Goal: Task Accomplishment & Management: Use online tool/utility

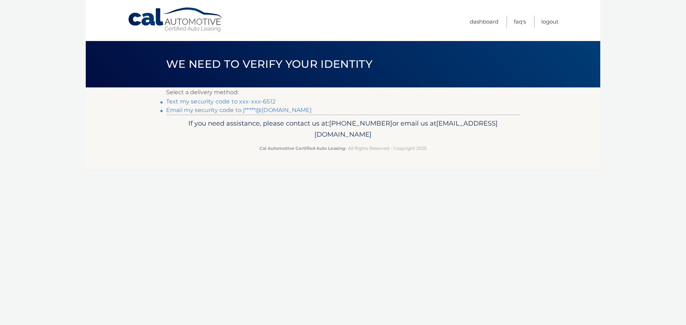
click at [242, 101] on link "Text my security code to xxx-xxx-6512" at bounding box center [220, 101] width 109 height 7
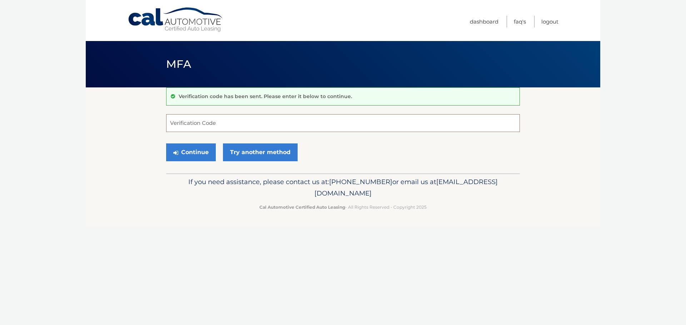
click at [254, 120] on input "Verification Code" at bounding box center [343, 123] width 354 height 18
type input "677210"
click at [193, 152] on button "Continue" at bounding box center [191, 153] width 50 height 18
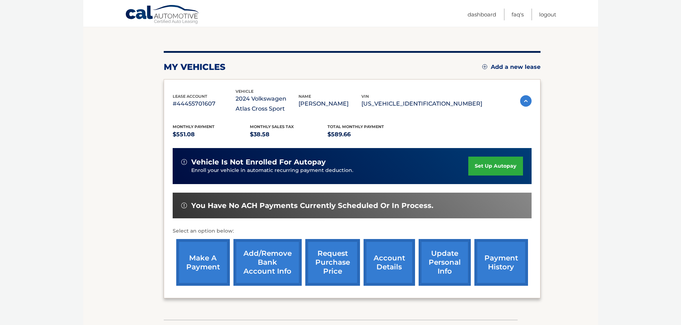
scroll to position [71, 0]
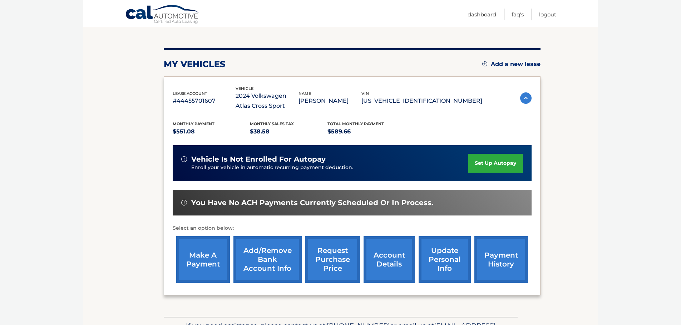
click at [193, 262] on link "make a payment" at bounding box center [203, 259] width 54 height 47
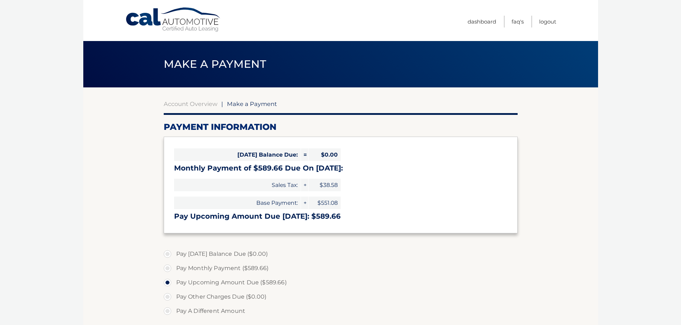
select select "YjBlMmI5ZTAtNzNiNy00NmQ3LTkyYWMtMTk1MjViMzU2NDRk"
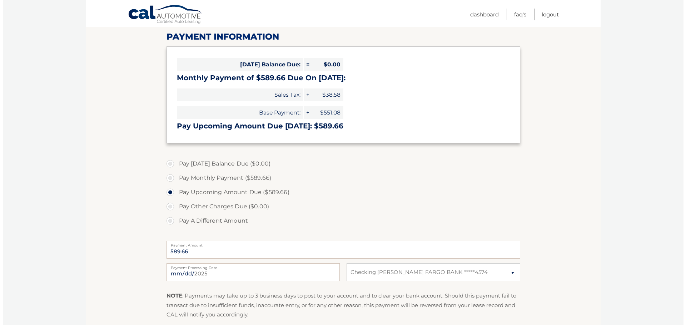
scroll to position [143, 0]
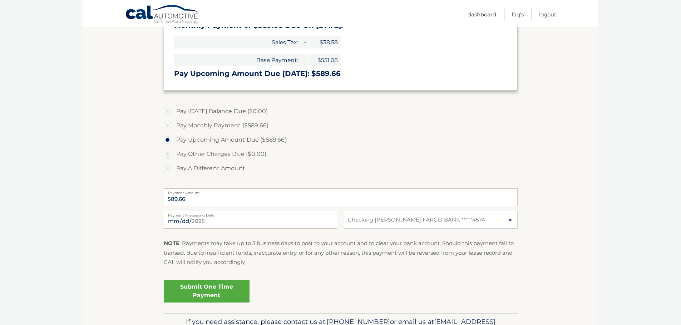
click at [212, 280] on link "Submit One Time Payment" at bounding box center [207, 291] width 86 height 23
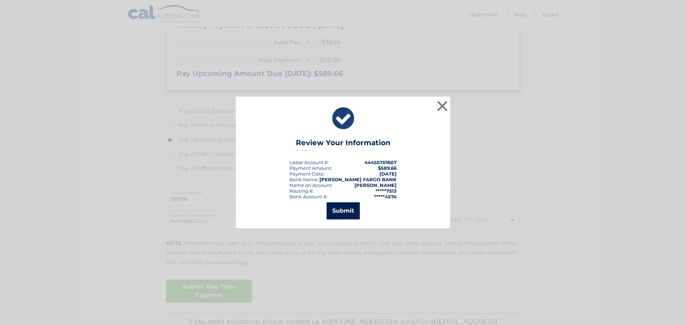
click at [343, 206] on button "Submit" at bounding box center [343, 211] width 33 height 17
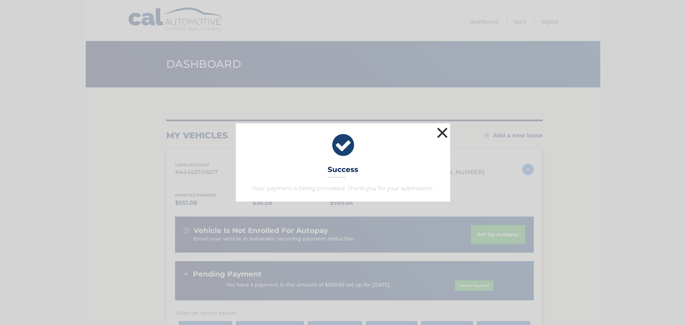
click at [443, 133] on button "×" at bounding box center [442, 133] width 14 height 14
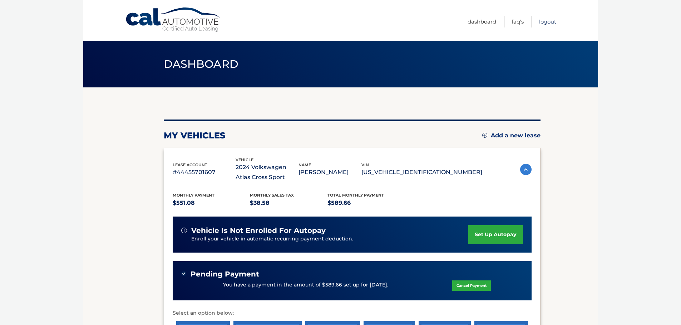
click at [554, 20] on link "Logout" at bounding box center [547, 22] width 17 height 12
